Goal: Information Seeking & Learning: Learn about a topic

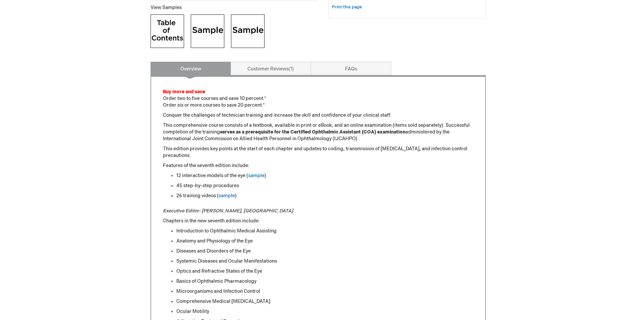
scroll to position [268, 0]
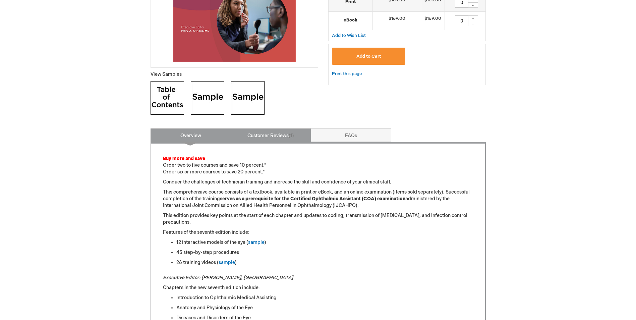
click at [272, 135] on link "Customer Reviews 1" at bounding box center [271, 134] width 80 height 13
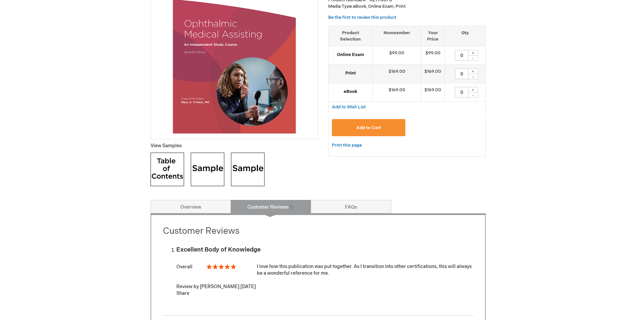
scroll to position [128, 0]
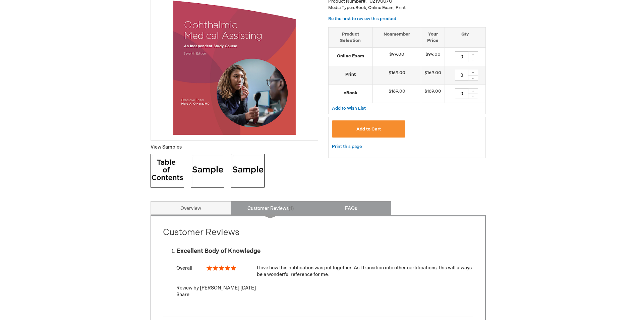
click at [350, 208] on link "FAQs" at bounding box center [351, 207] width 80 height 13
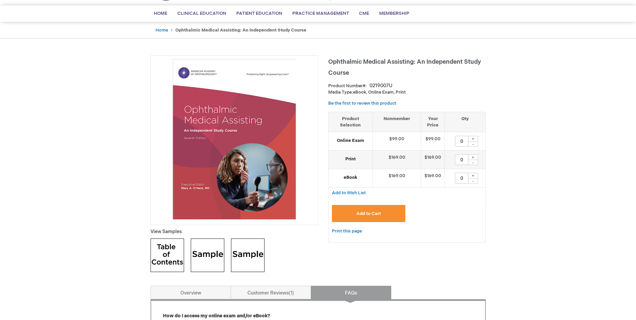
scroll to position [0, 0]
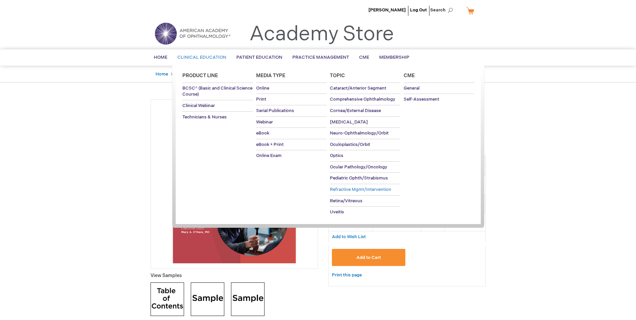
click at [348, 189] on span "Refractive Mgmt/Intervention" at bounding box center [360, 189] width 61 height 5
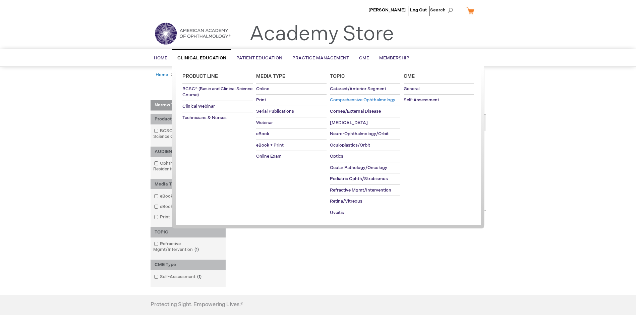
click at [359, 101] on span "Comprehensive Ophthalmology" at bounding box center [362, 99] width 65 height 5
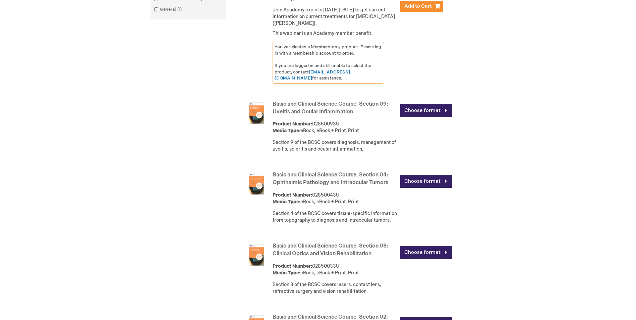
scroll to position [436, 0]
